Goal: Task Accomplishment & Management: Use online tool/utility

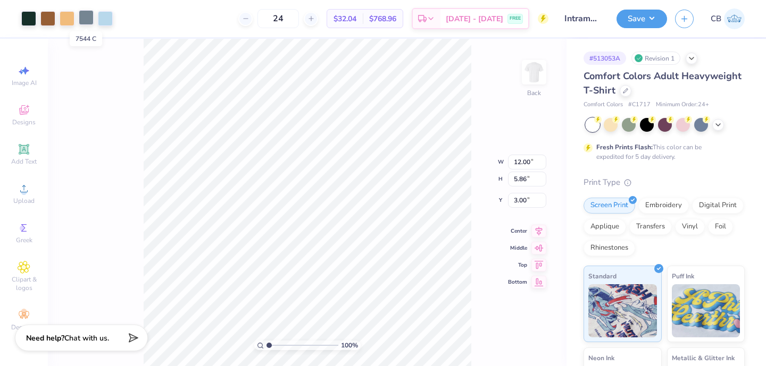
click at [87, 19] on div at bounding box center [86, 17] width 15 height 15
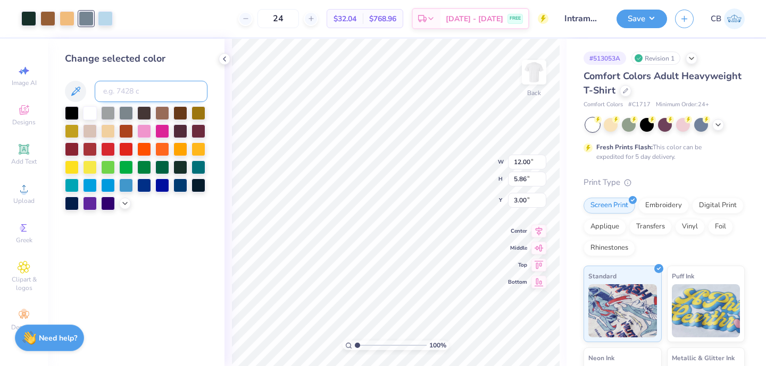
click at [117, 94] on input at bounding box center [151, 91] width 113 height 21
type input "5535"
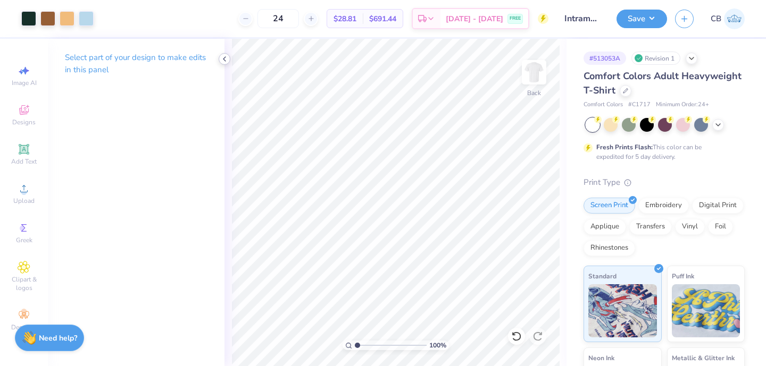
click at [224, 60] on polyline at bounding box center [224, 59] width 2 height 4
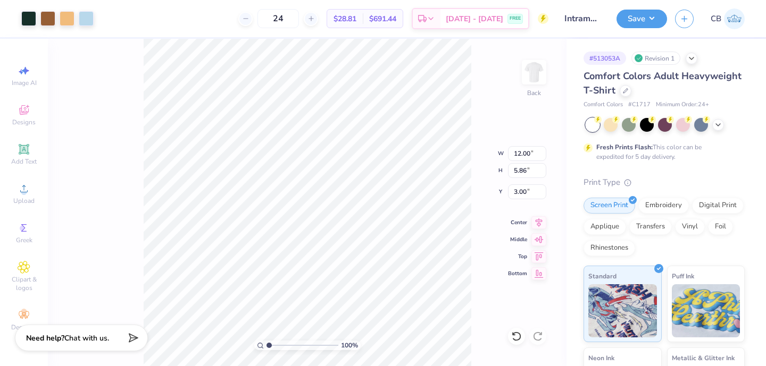
type input "10.51"
type input "5.14"
click at [635, 26] on button "Save" at bounding box center [641, 17] width 51 height 19
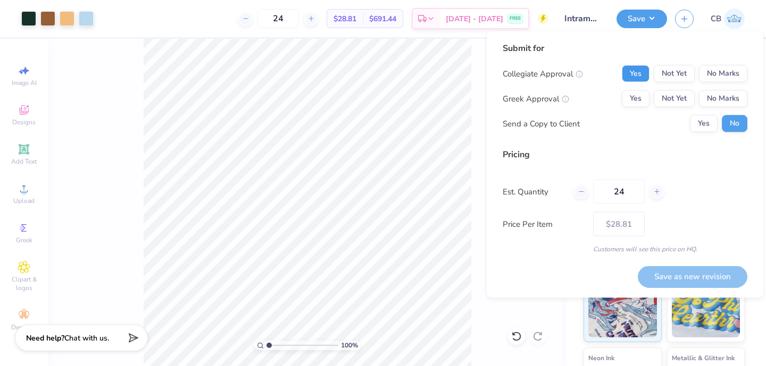
click at [635, 70] on button "Yes" at bounding box center [636, 73] width 28 height 17
click at [721, 73] on button "No Marks" at bounding box center [723, 73] width 48 height 17
click at [630, 98] on button "Yes" at bounding box center [636, 98] width 28 height 17
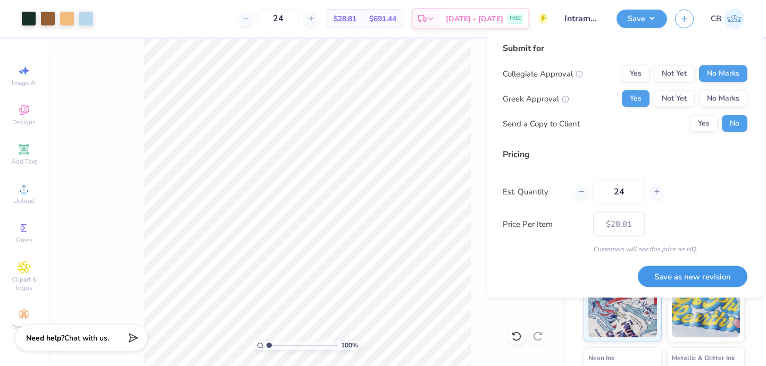
click at [689, 274] on button "Save as new revision" at bounding box center [692, 277] width 110 height 22
type input "$28.81"
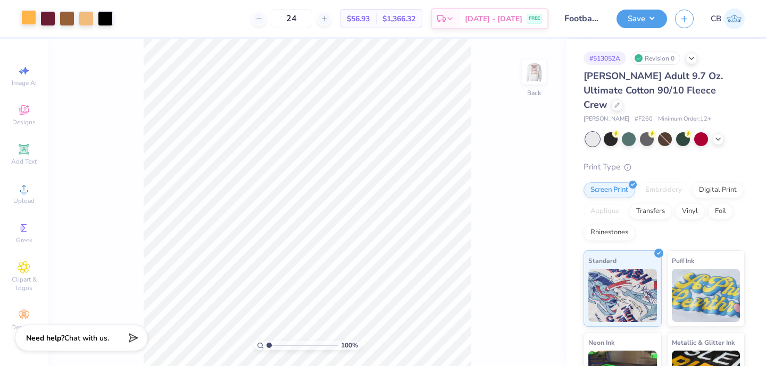
click at [33, 15] on div at bounding box center [28, 17] width 15 height 15
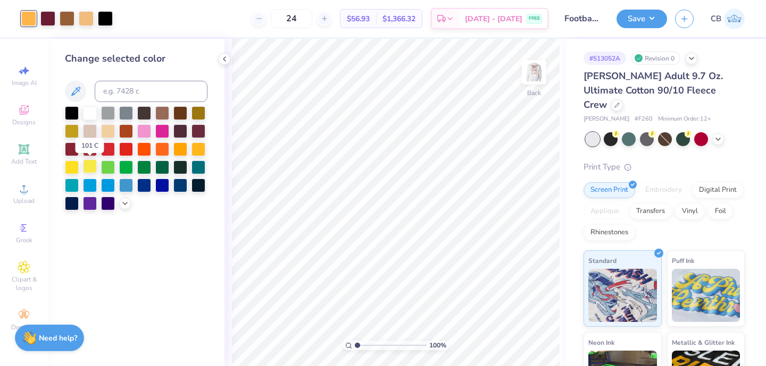
click at [88, 167] on div at bounding box center [90, 167] width 14 height 14
click at [91, 150] on div at bounding box center [90, 148] width 14 height 14
click at [127, 203] on icon at bounding box center [125, 202] width 9 height 9
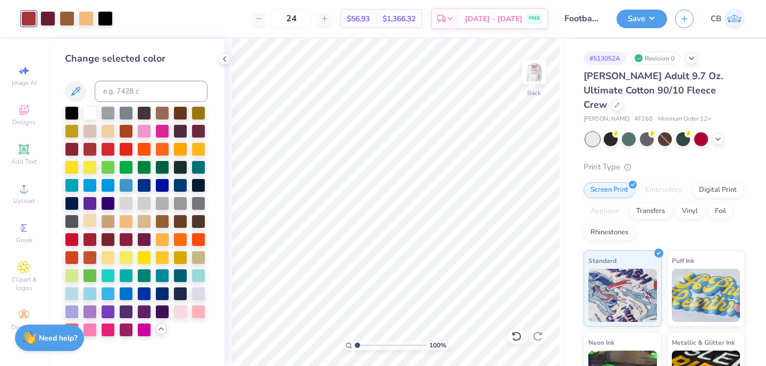
click at [95, 223] on div at bounding box center [90, 221] width 14 height 14
click at [90, 20] on div at bounding box center [86, 17] width 15 height 15
click at [110, 222] on div at bounding box center [108, 221] width 14 height 14
click at [226, 62] on icon at bounding box center [224, 59] width 9 height 9
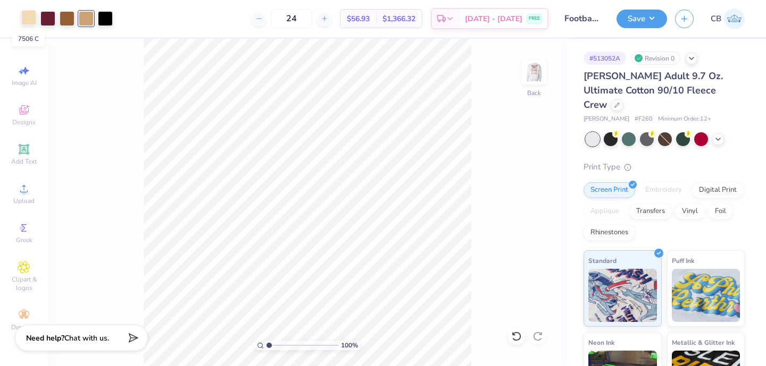
click at [31, 17] on div at bounding box center [28, 17] width 15 height 15
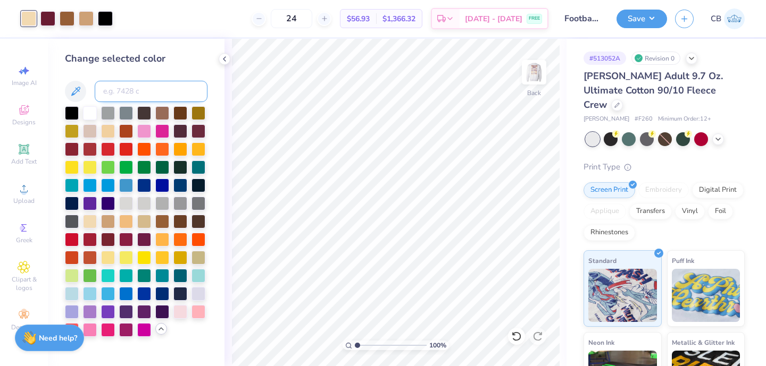
click at [110, 100] on input at bounding box center [151, 91] width 113 height 21
type input "728"
click at [225, 57] on polyline at bounding box center [224, 59] width 2 height 4
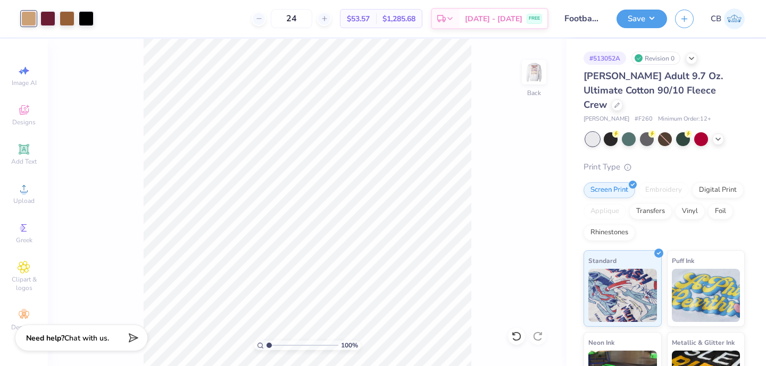
click at [191, 11] on div "24 $53.57 Per Item $1,285.68 Total Est. Delivery Sep 11 - 14 FREE" at bounding box center [325, 18] width 447 height 37
click at [644, 18] on button "Save" at bounding box center [641, 17] width 51 height 19
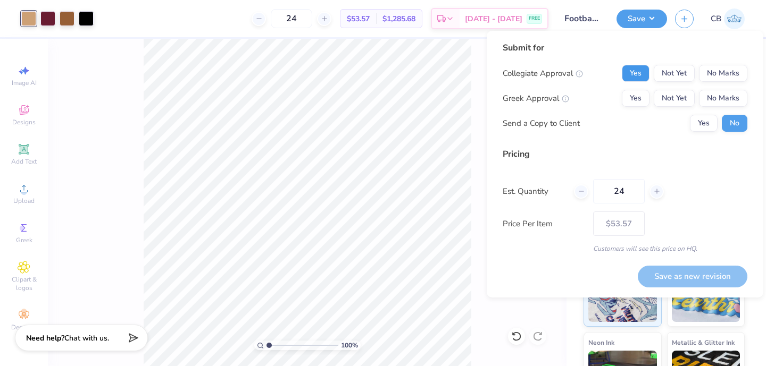
click at [647, 74] on button "Yes" at bounding box center [636, 73] width 28 height 17
click at [643, 96] on button "Yes" at bounding box center [636, 98] width 28 height 17
click at [694, 271] on button "Save as new revision" at bounding box center [692, 277] width 110 height 22
type input "$53.57"
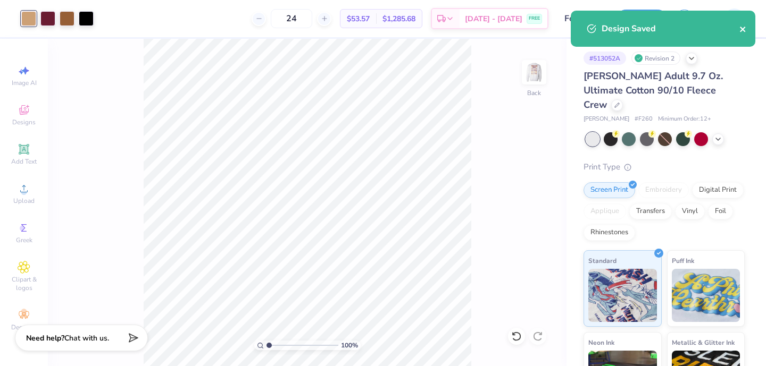
click at [742, 29] on icon "close" at bounding box center [742, 29] width 5 height 5
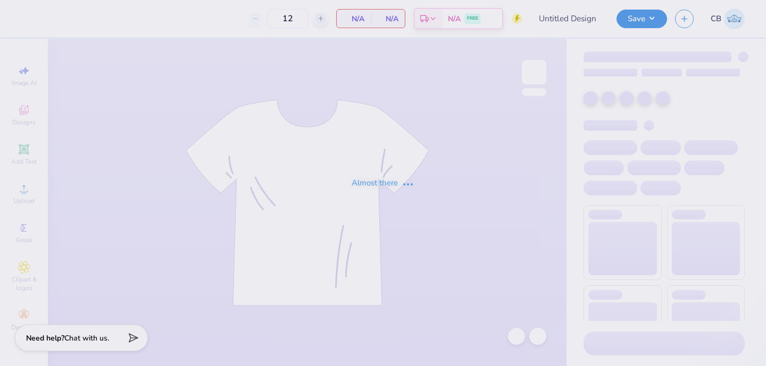
type input "Intramural Tee"
type input "24"
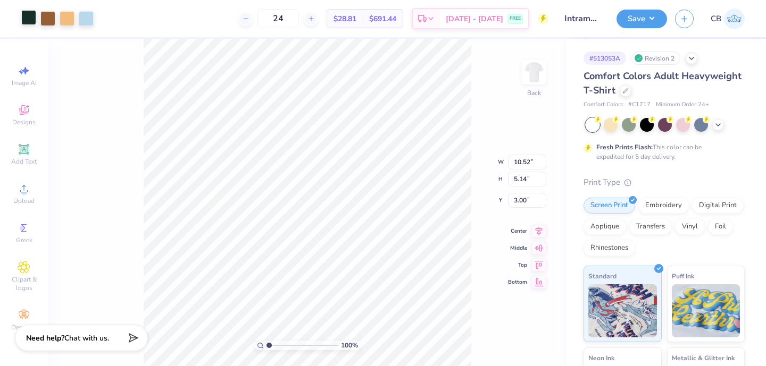
click at [29, 20] on div at bounding box center [28, 17] width 15 height 15
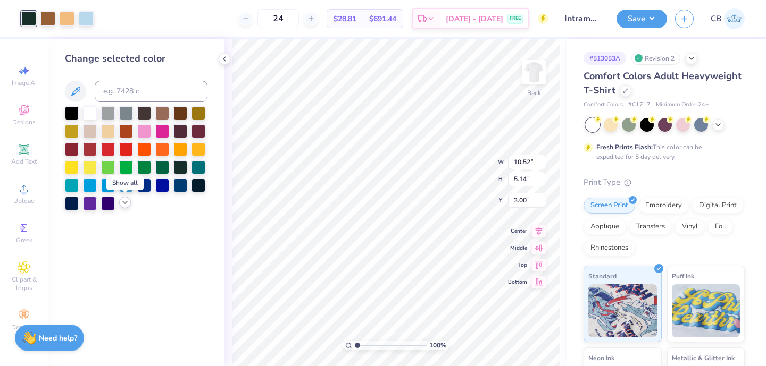
click at [125, 202] on icon at bounding box center [125, 202] width 9 height 9
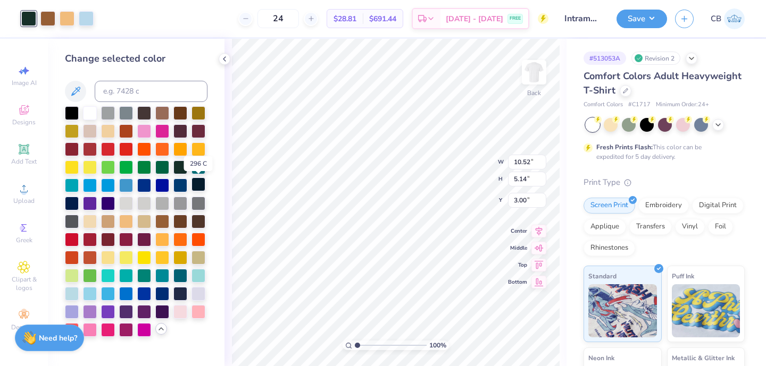
click at [200, 185] on div at bounding box center [198, 185] width 14 height 14
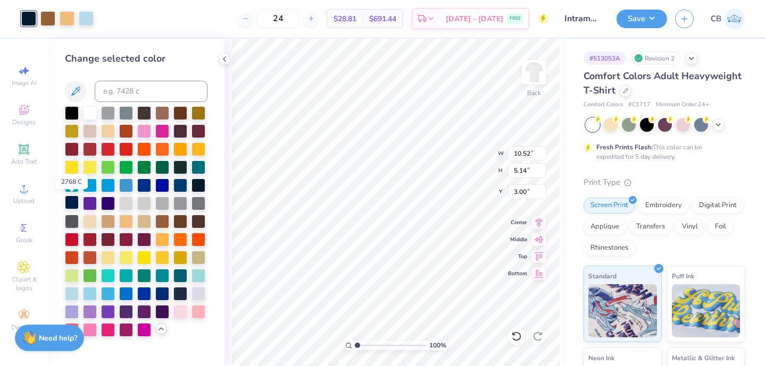
click at [69, 205] on div at bounding box center [72, 203] width 14 height 14
click at [198, 182] on div at bounding box center [198, 185] width 14 height 14
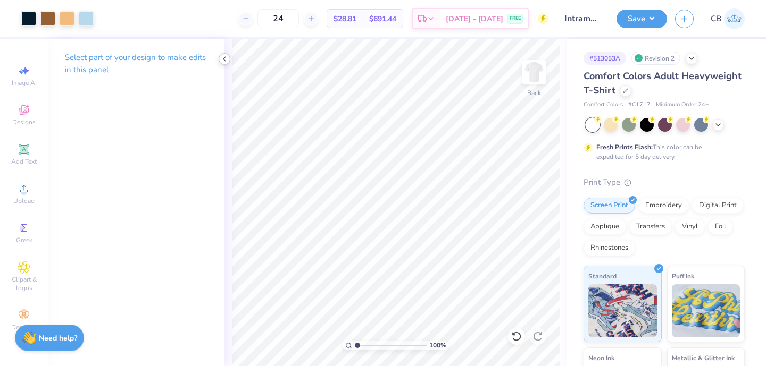
click at [222, 62] on icon at bounding box center [224, 59] width 9 height 9
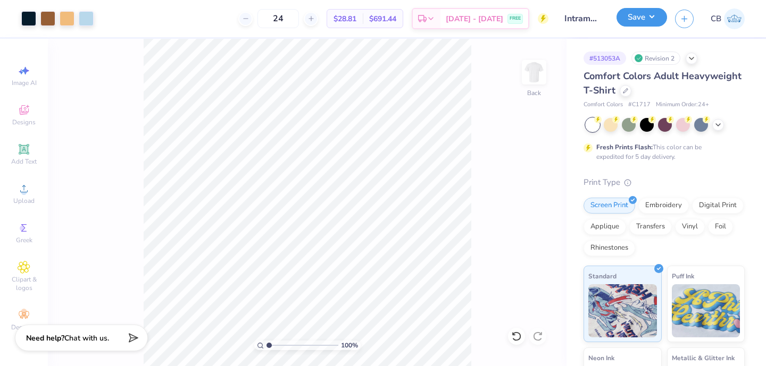
click at [636, 21] on button "Save" at bounding box center [641, 17] width 51 height 19
click at [623, 23] on button "Save" at bounding box center [641, 17] width 51 height 19
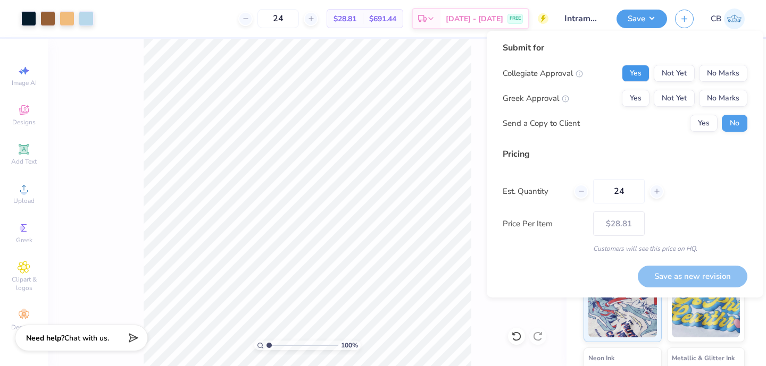
click at [639, 73] on button "Yes" at bounding box center [636, 73] width 28 height 17
click at [637, 93] on button "Yes" at bounding box center [636, 98] width 28 height 17
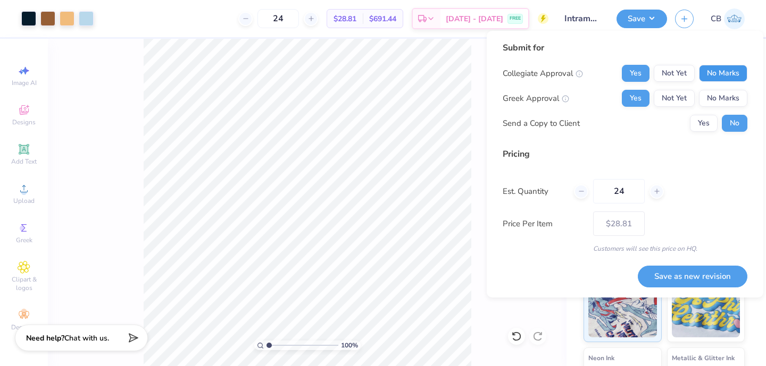
click at [734, 69] on button "No Marks" at bounding box center [723, 73] width 48 height 17
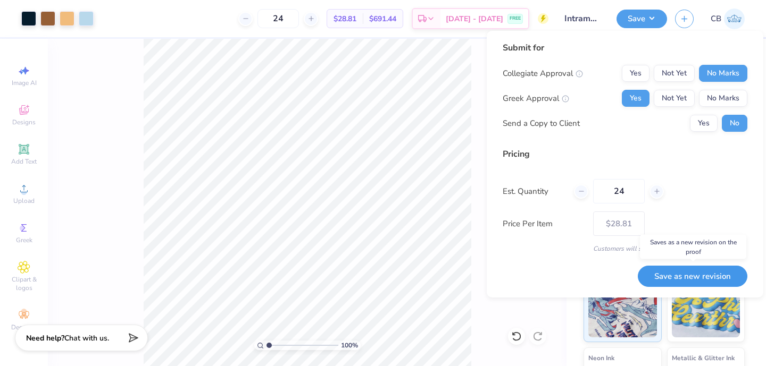
click at [689, 276] on button "Save as new revision" at bounding box center [692, 277] width 110 height 22
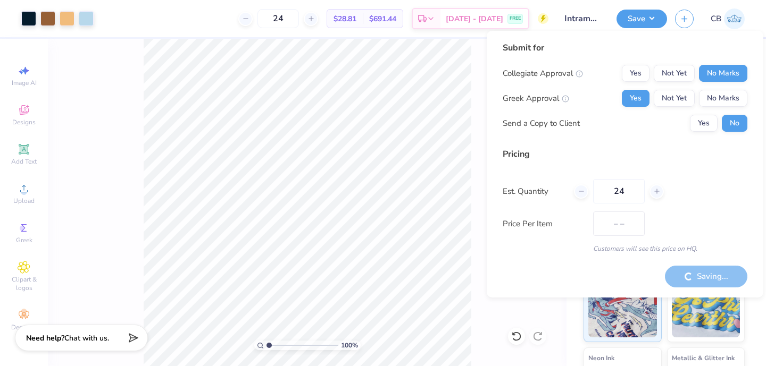
type input "$28.81"
